Goal: Communication & Community: Answer question/provide support

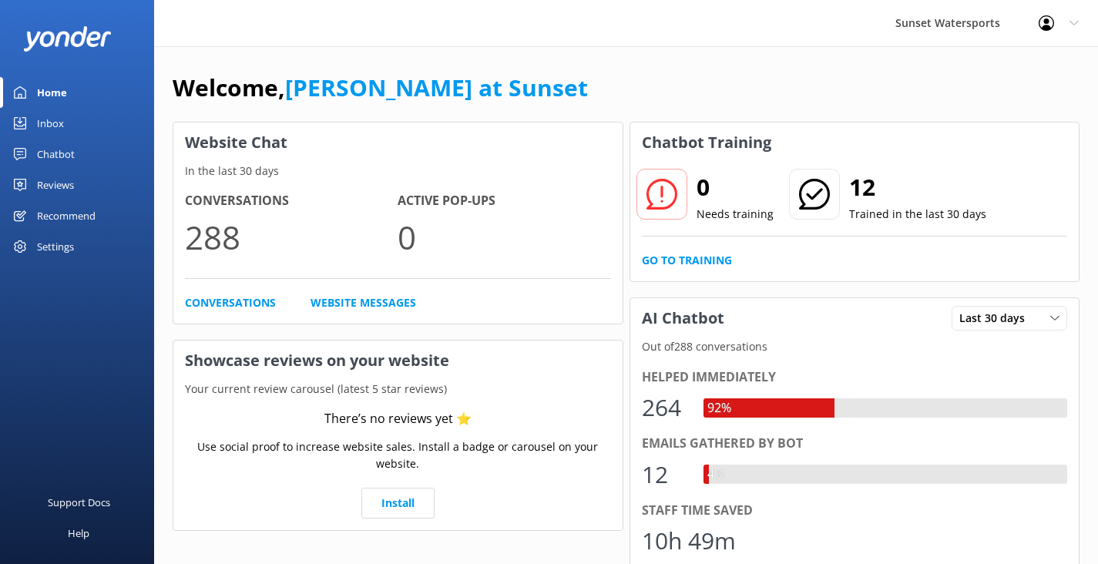
click at [58, 121] on div "Inbox" at bounding box center [50, 123] width 27 height 31
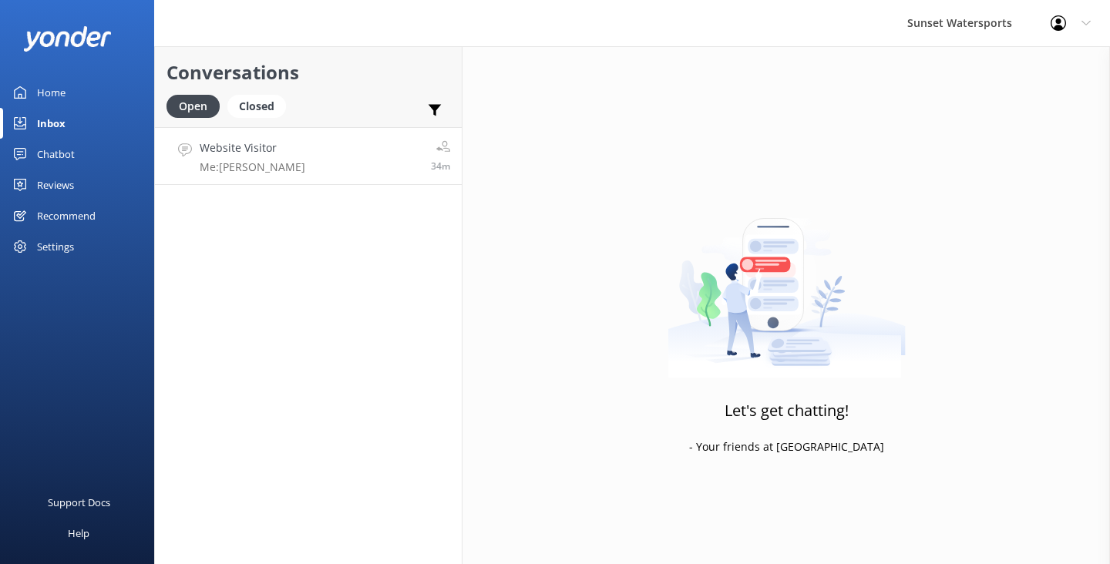
click at [283, 178] on link "Website Visitor Me: Ty 34m" at bounding box center [308, 156] width 307 height 58
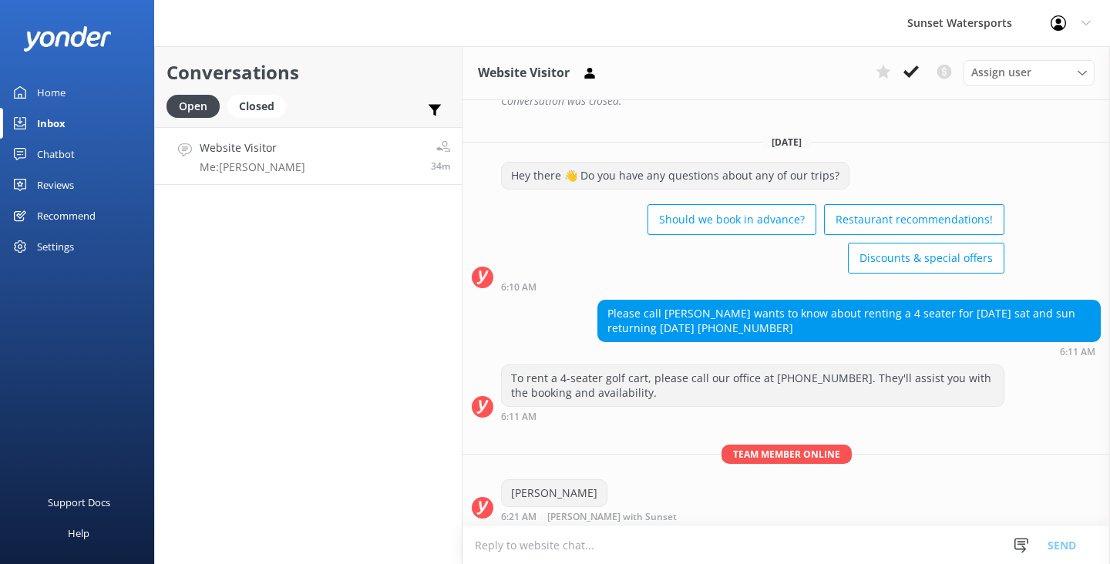
scroll to position [307, 0]
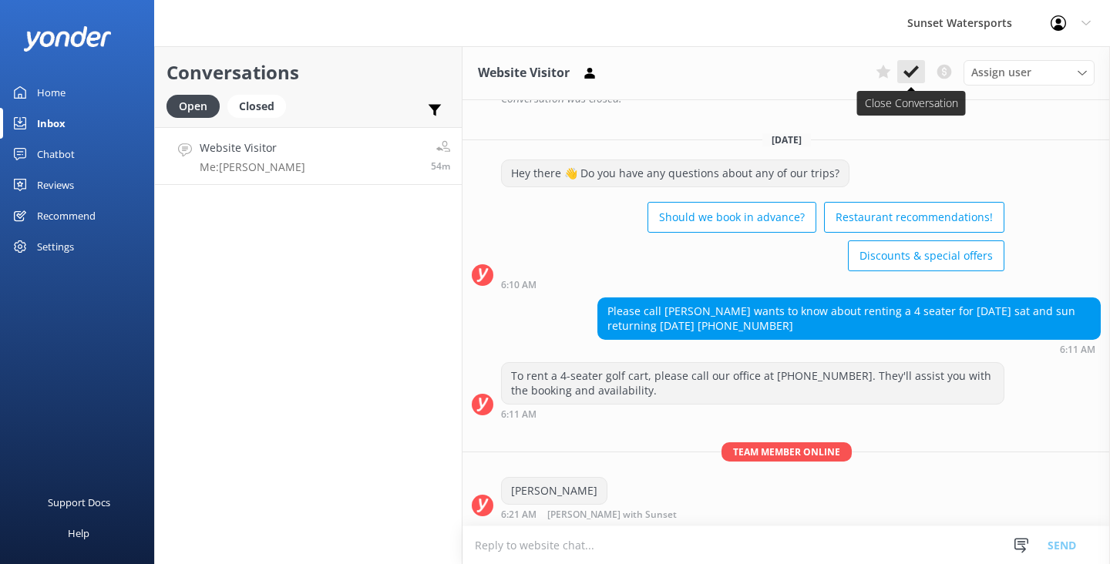
click at [914, 71] on use at bounding box center [910, 72] width 15 height 12
